Goal: Navigation & Orientation: Find specific page/section

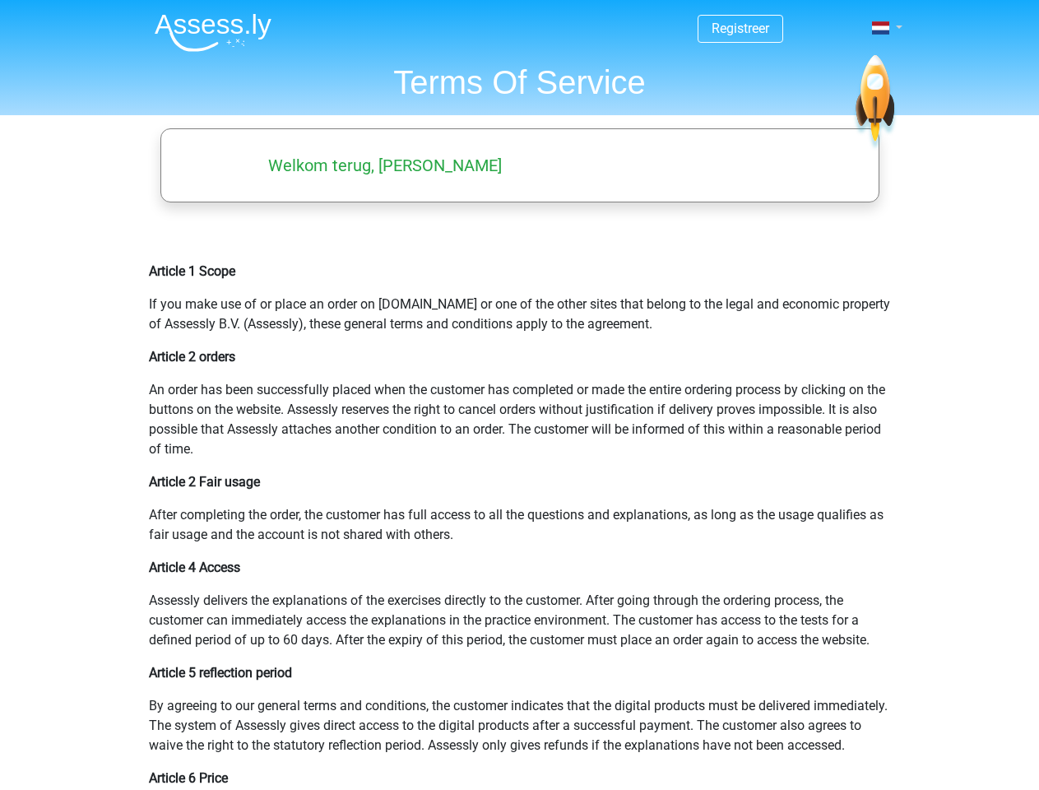
click at [882, 28] on span at bounding box center [880, 27] width 17 height 13
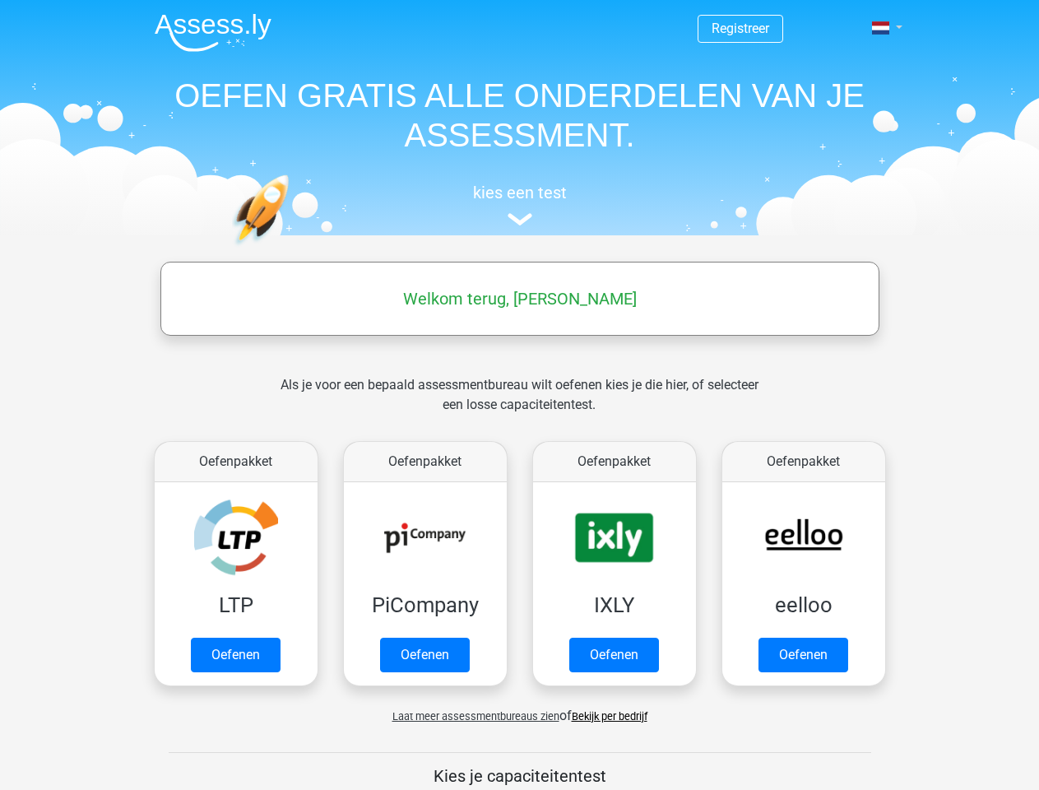
click at [882, 28] on span at bounding box center [880, 27] width 17 height 13
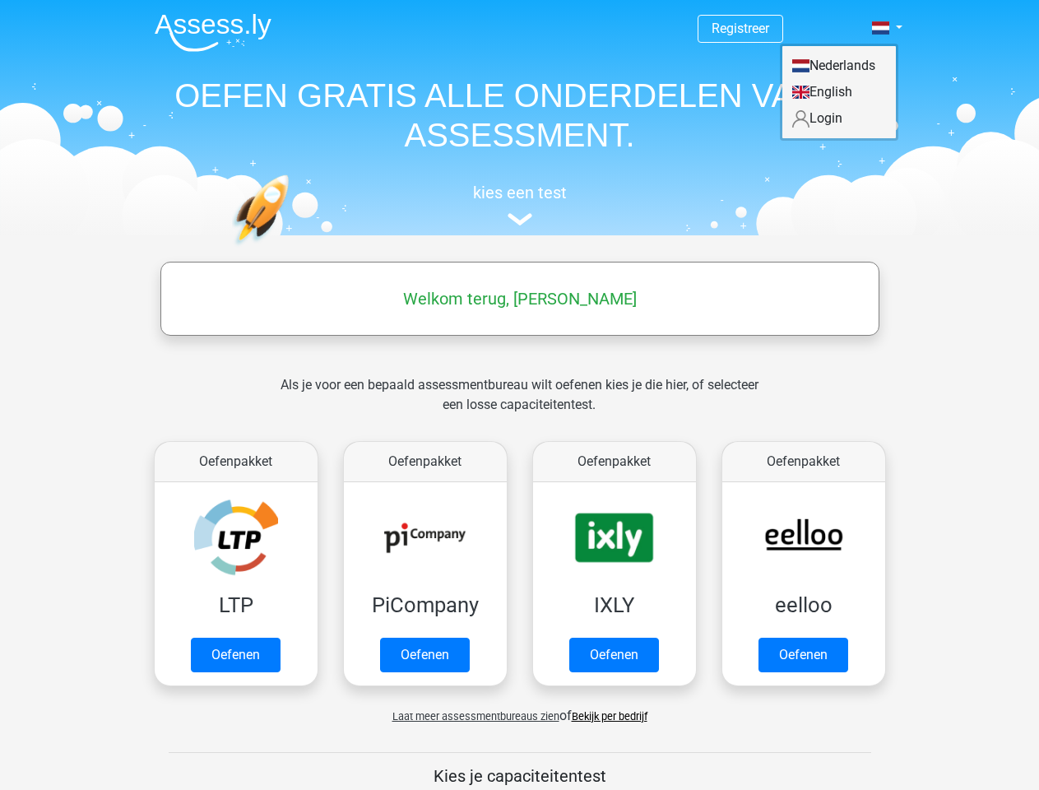
click at [472, 716] on span "Laat meer assessmentbureaus zien" at bounding box center [476, 716] width 167 height 12
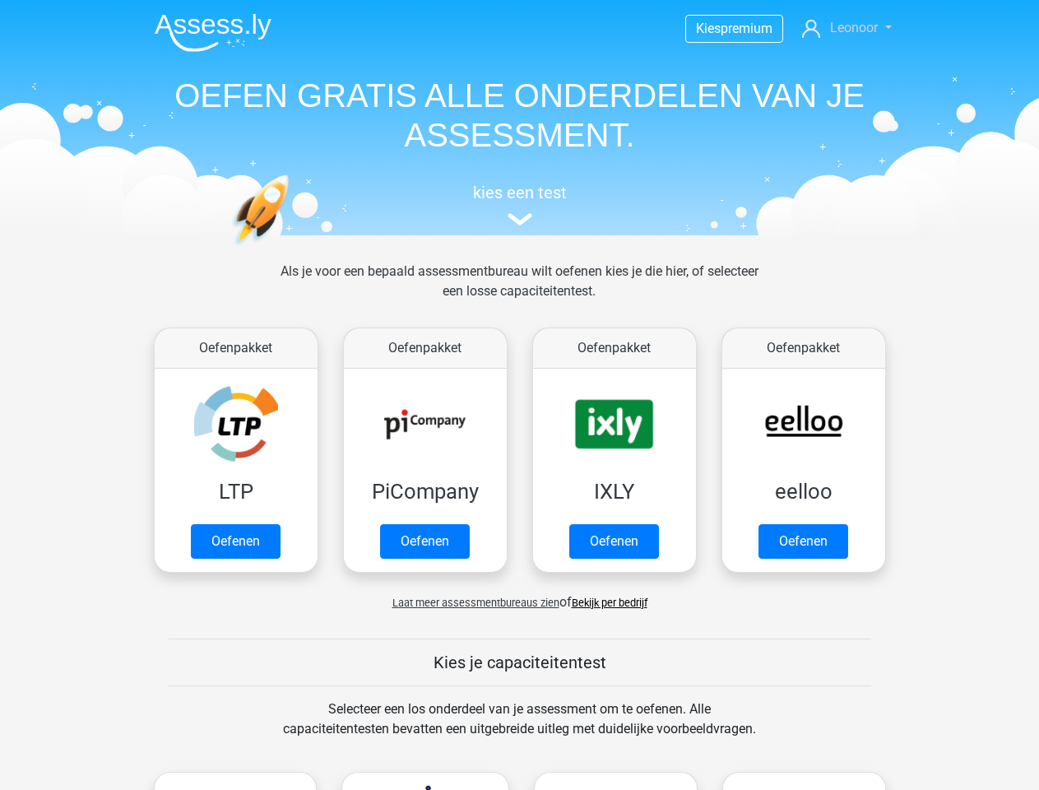
click at [847, 28] on span "Leonoor" at bounding box center [854, 28] width 48 height 16
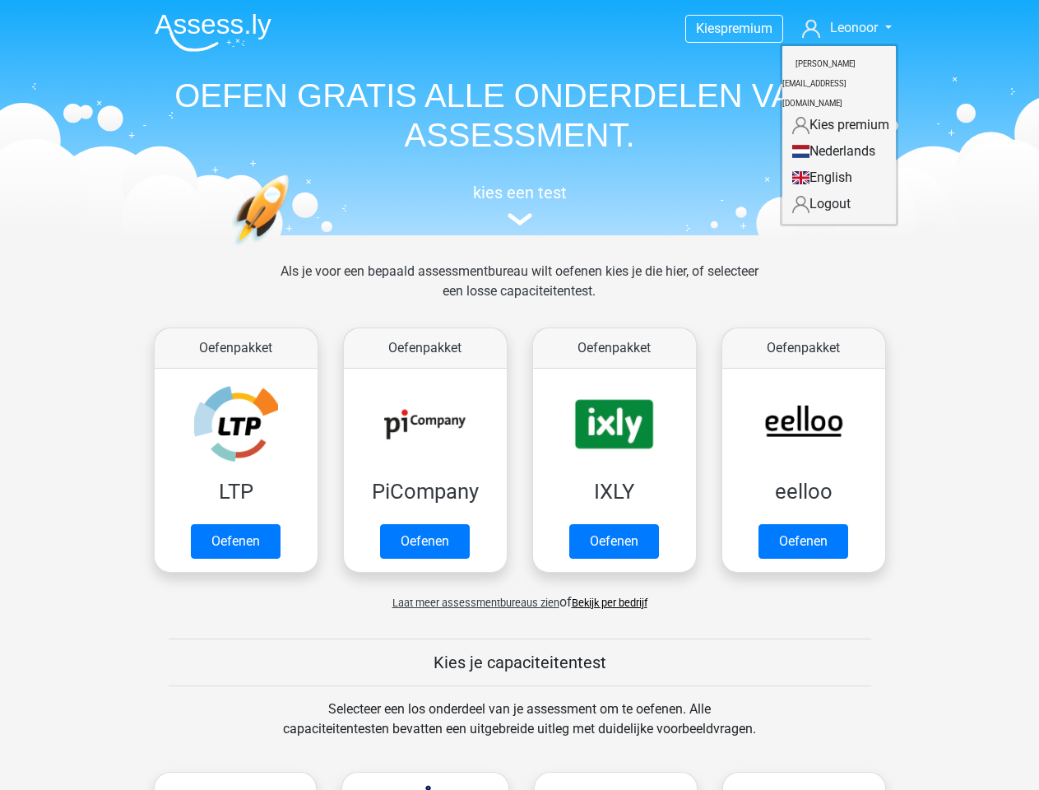
click at [472, 602] on span "Laat meer assessmentbureaus zien" at bounding box center [476, 603] width 167 height 12
